Goal: Transaction & Acquisition: Purchase product/service

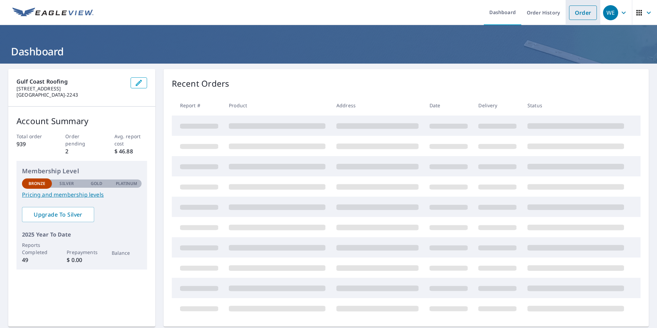
click at [569, 12] on link "Order" at bounding box center [583, 13] width 28 height 14
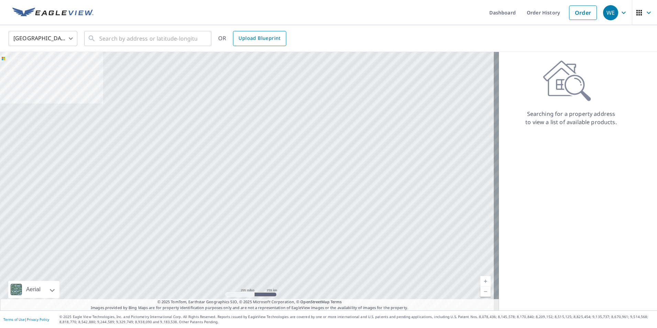
click at [265, 37] on span "Upload Blueprint" at bounding box center [260, 38] width 42 height 9
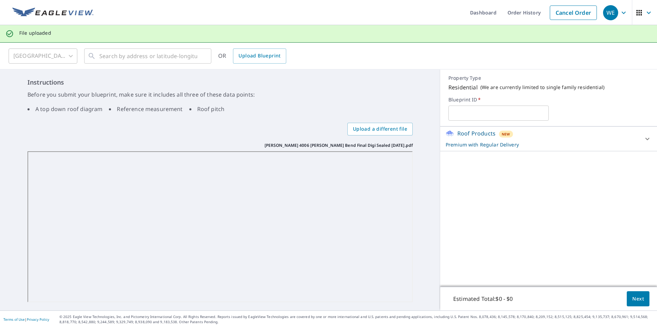
click at [478, 112] on input "text" at bounding box center [499, 112] width 100 height 19
type input "4006 [PERSON_NAME][GEOGRAPHIC_DATA]"
click at [637, 296] on span "Next" at bounding box center [639, 299] width 12 height 9
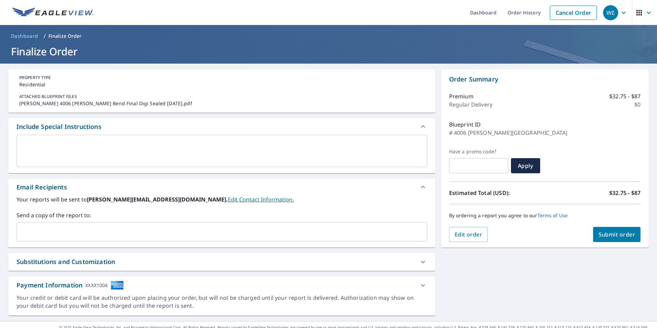
click at [607, 237] on span "Submit order" at bounding box center [617, 235] width 37 height 8
checkbox input "true"
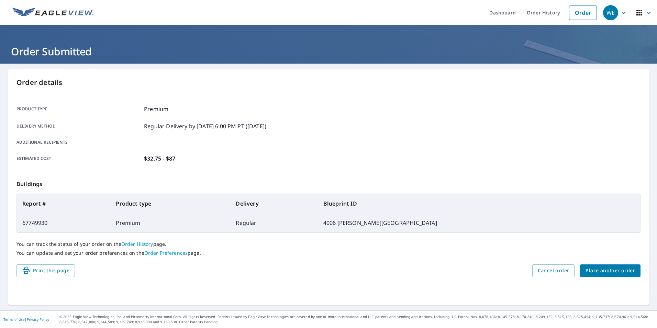
click at [605, 15] on div "WE" at bounding box center [610, 12] width 15 height 15
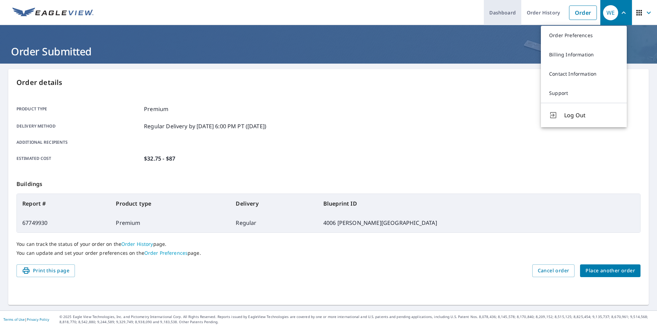
click at [497, 10] on link "Dashboard" at bounding box center [502, 12] width 37 height 25
